Goal: Check status: Check status

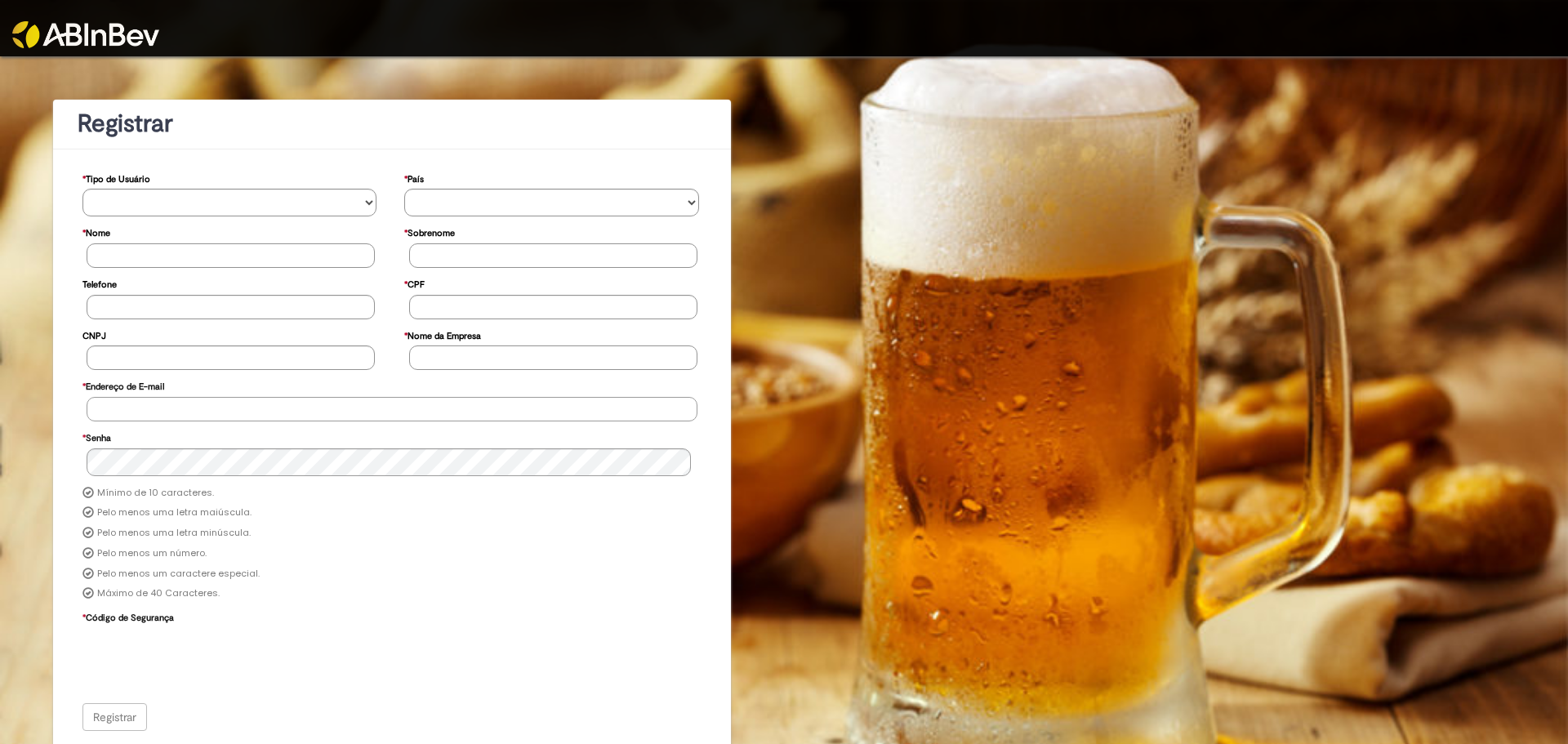
type input "**********"
click at [98, 32] on img at bounding box center [85, 34] width 147 height 27
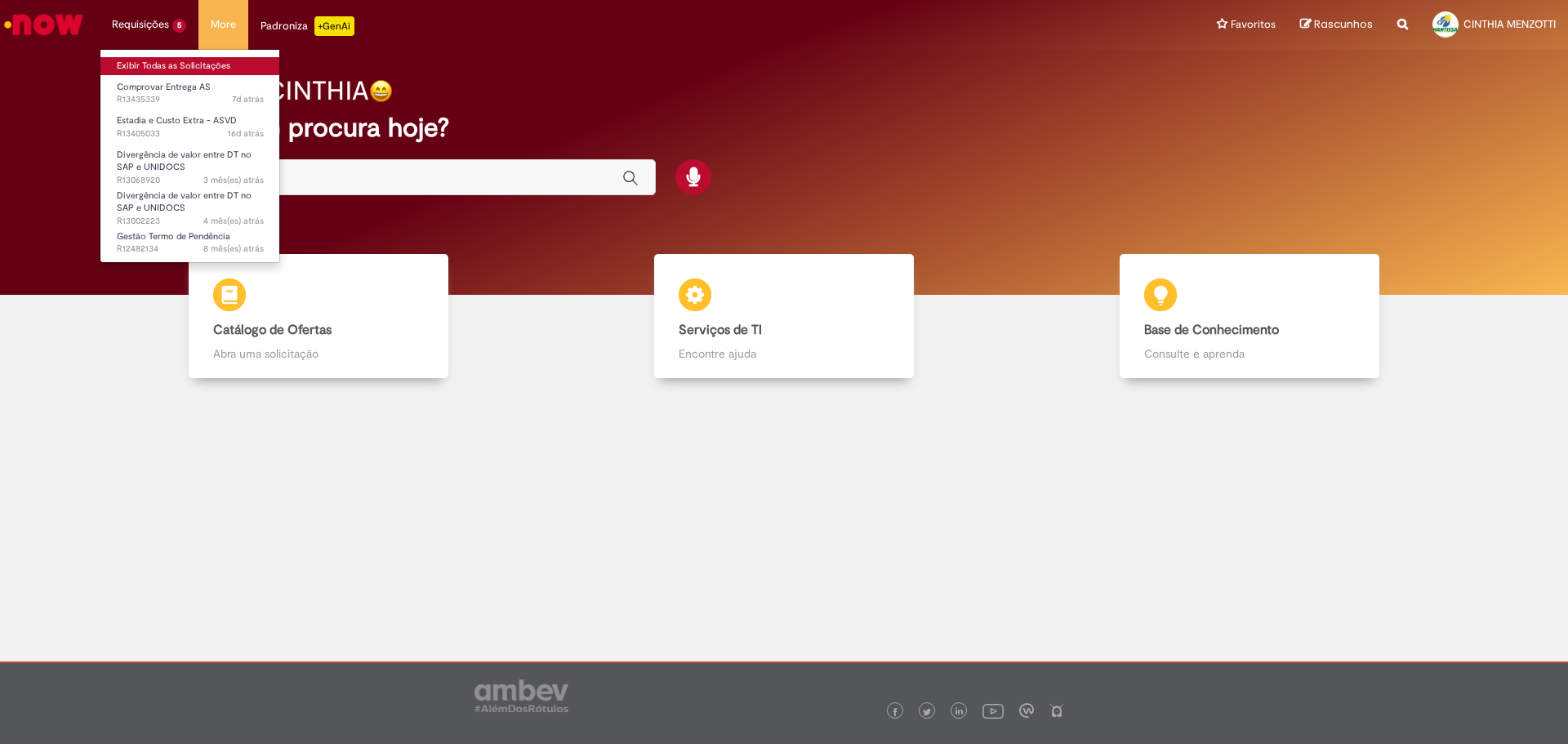
click at [165, 63] on link "Exibir Todas as Solicitações" at bounding box center [190, 66] width 180 height 18
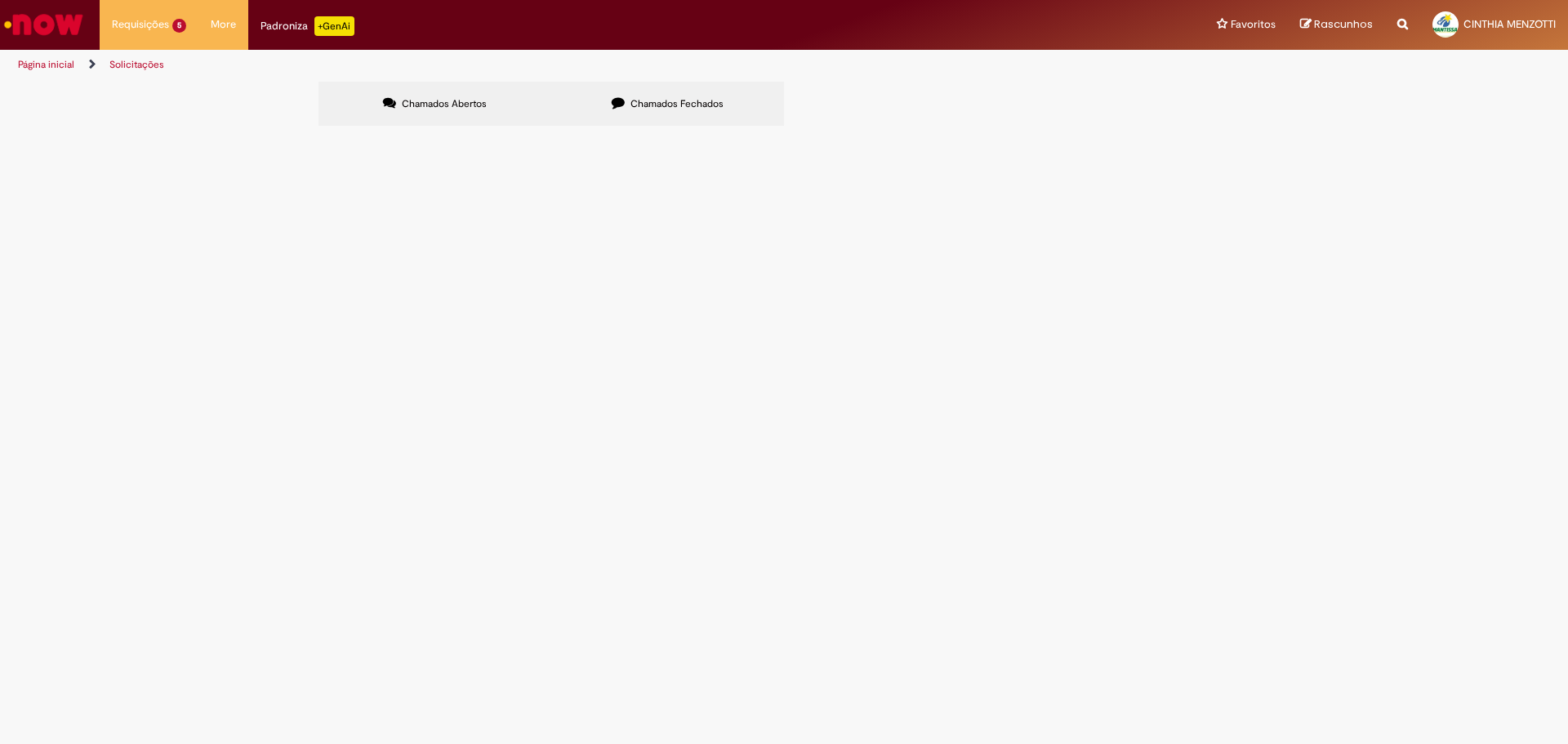
click at [0, 0] on div at bounding box center [0, 0] width 0 height 0
click at [653, 107] on span "Chamados Fechados" at bounding box center [676, 104] width 93 height 13
click at [0, 0] on link at bounding box center [0, 0] width 0 height 0
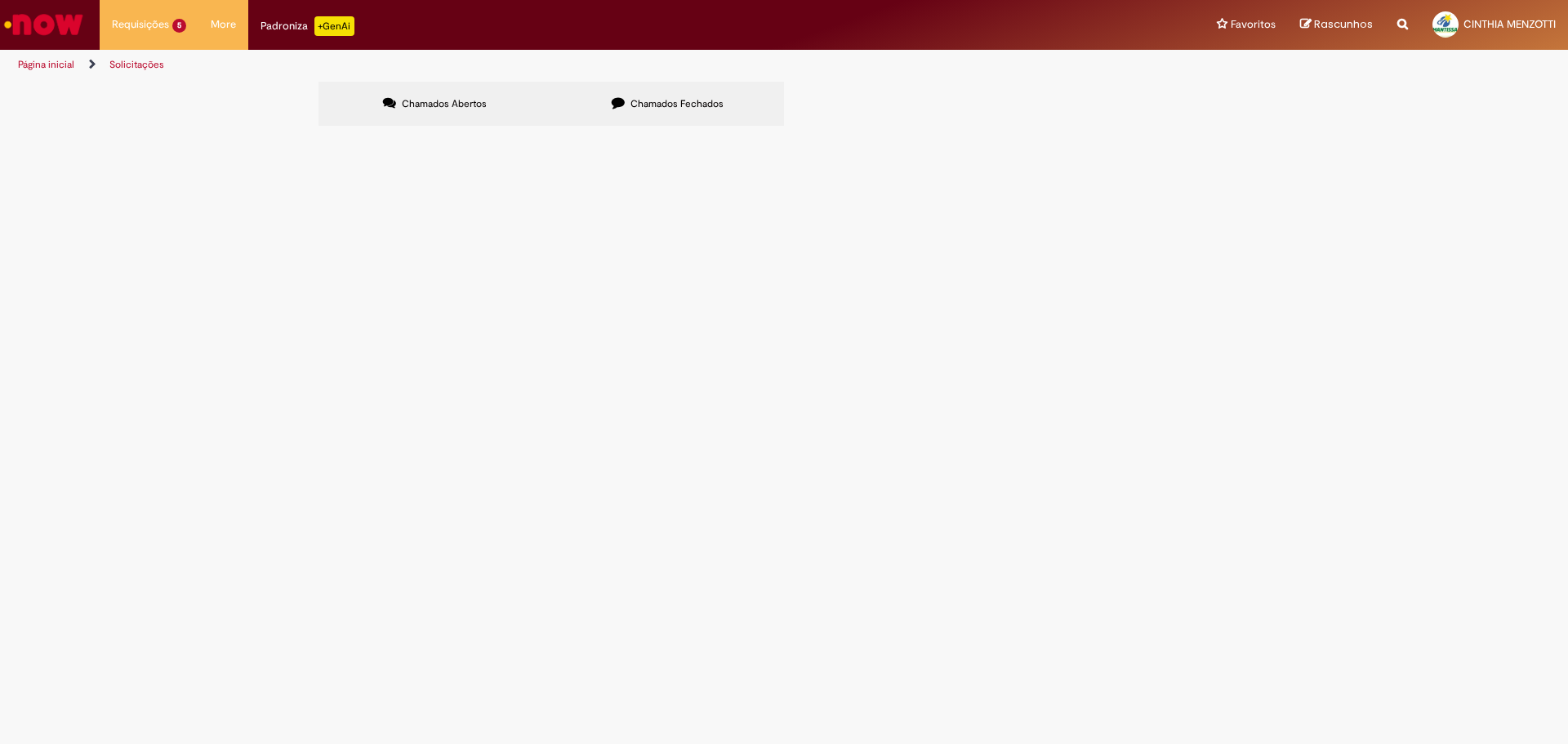
click at [0, 0] on link at bounding box center [0, 0] width 0 height 0
click at [479, 112] on label "Chamados Abertos" at bounding box center [434, 104] width 233 height 45
click at [623, 118] on label "Chamados Fechados" at bounding box center [667, 104] width 233 height 45
